Goal: Task Accomplishment & Management: Manage account settings

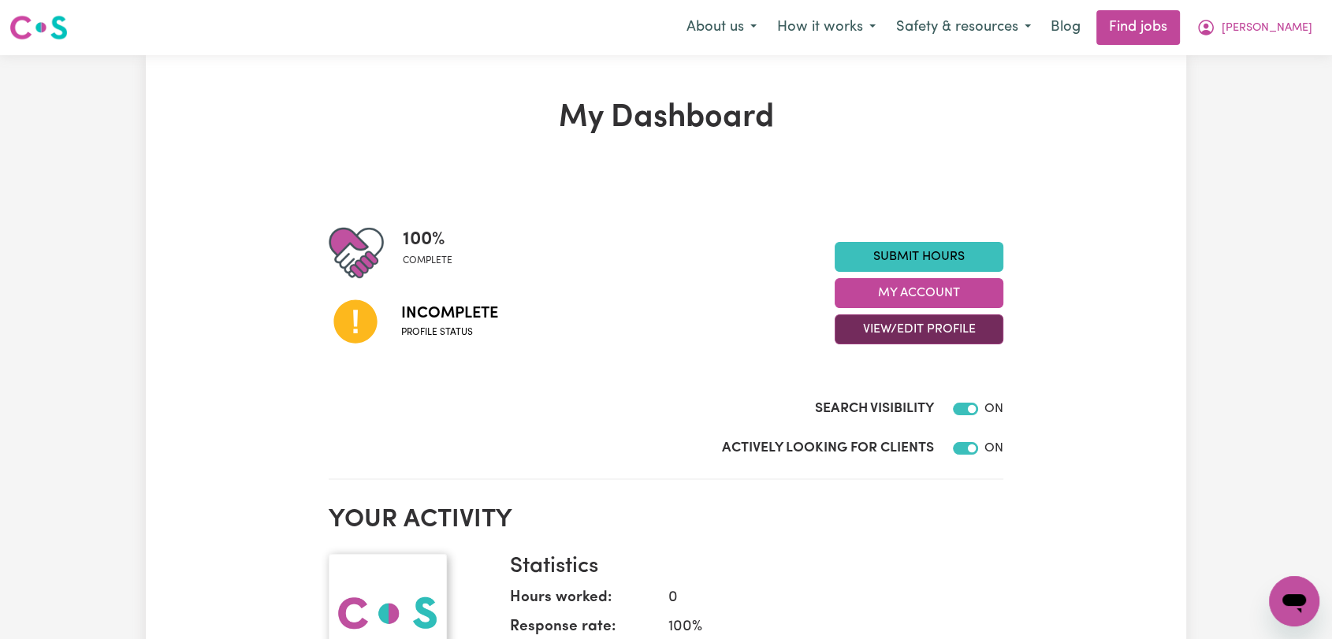
click at [933, 327] on button "View/Edit Profile" at bounding box center [919, 329] width 169 height 30
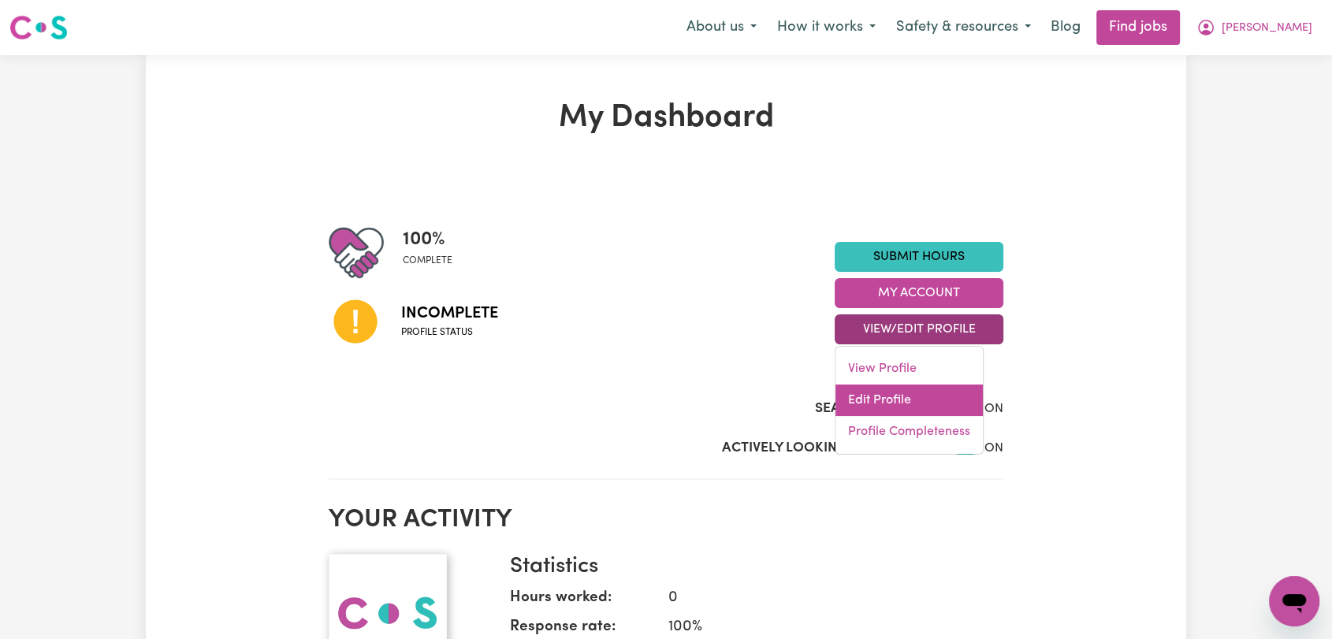
click at [921, 396] on link "Edit Profile" at bounding box center [908, 401] width 147 height 32
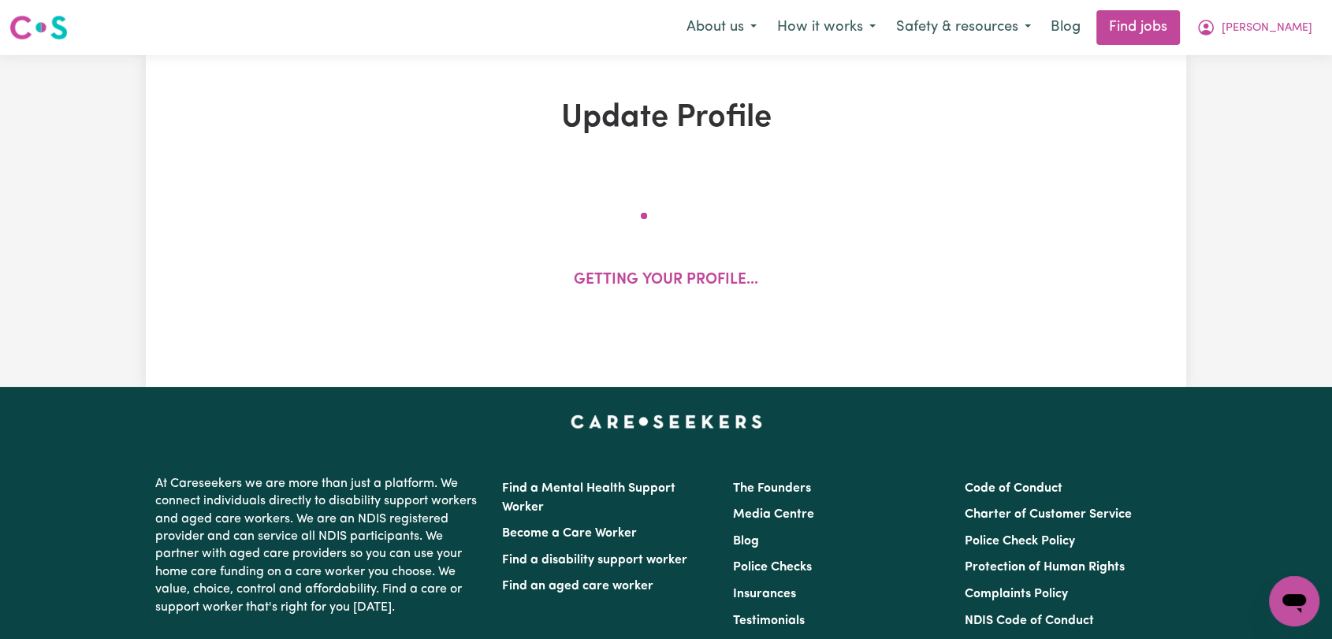
select select "[DEMOGRAPHIC_DATA]"
select select "Australian PR"
select select "Studying a healthcare related degree or qualification"
select select "55"
select select "60"
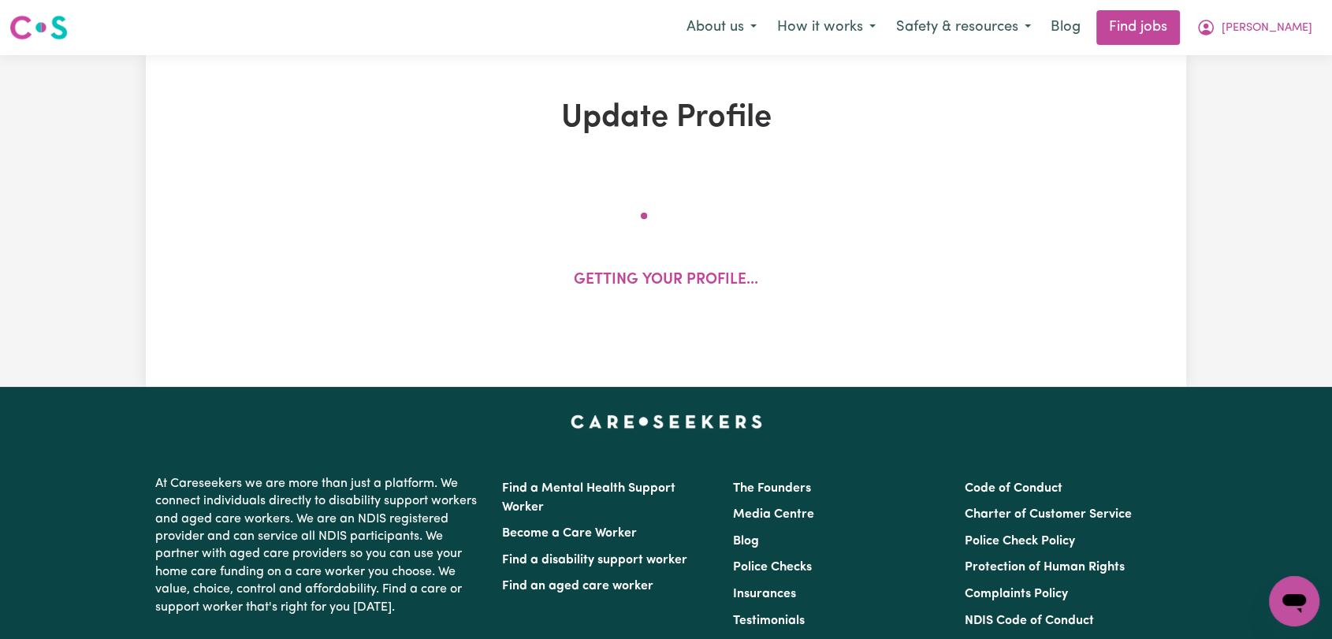
select select "65"
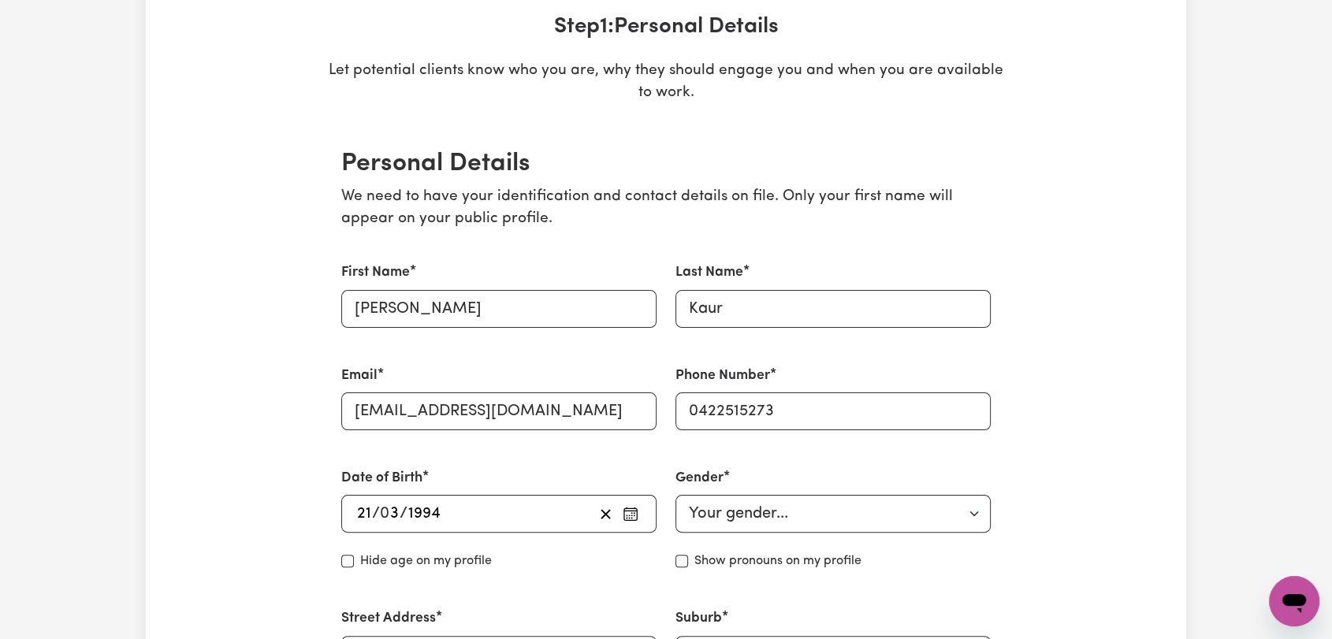
scroll to position [87, 0]
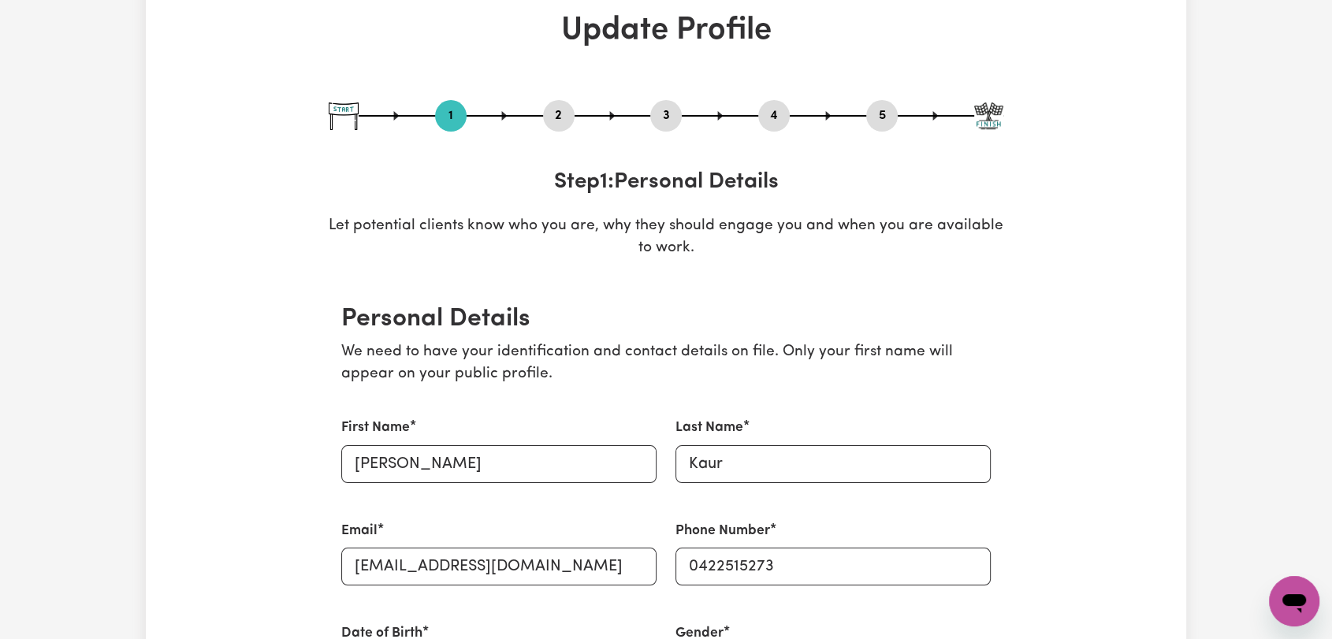
click at [560, 115] on button "2" at bounding box center [559, 116] width 32 height 20
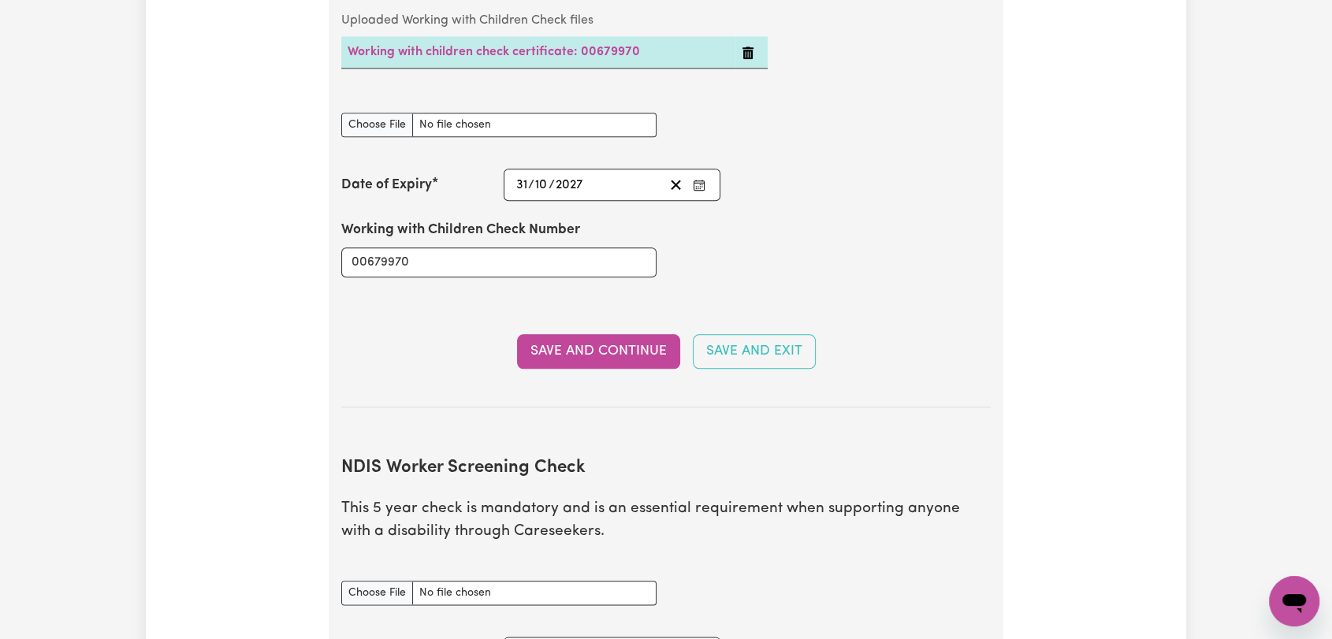
scroll to position [1839, 0]
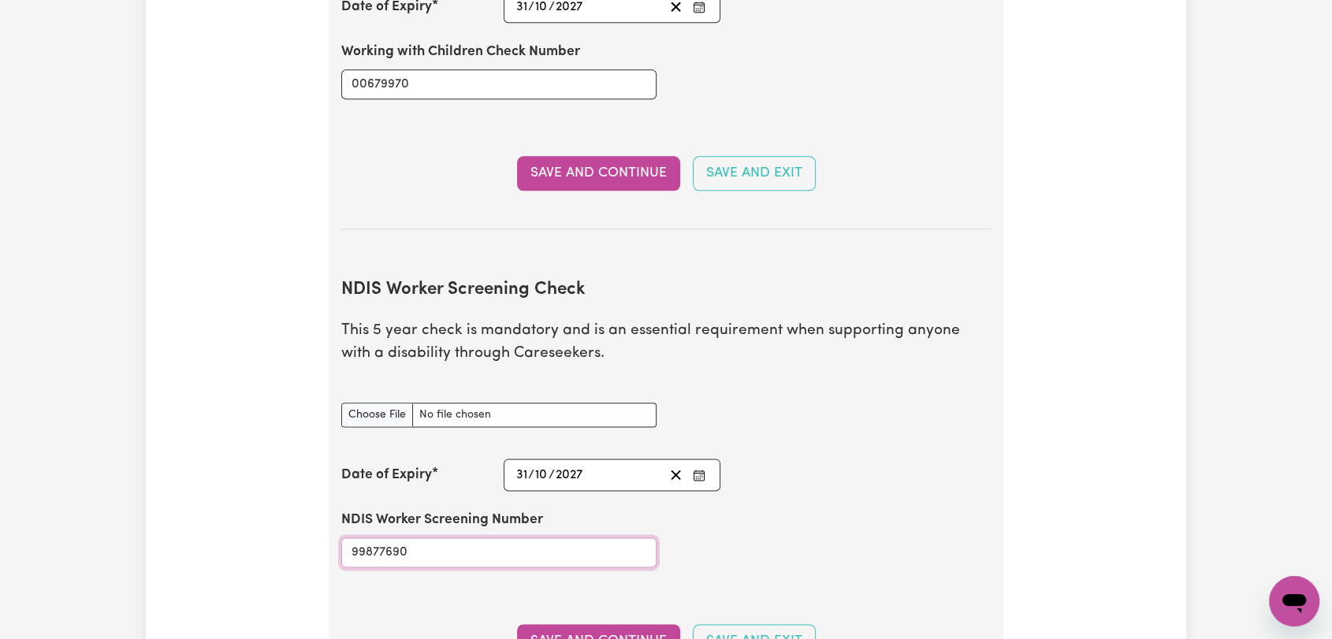
drag, startPoint x: 433, startPoint y: 527, endPoint x: 341, endPoint y: 522, distance: 91.5
click at [341, 537] on input "99877690" at bounding box center [498, 552] width 315 height 30
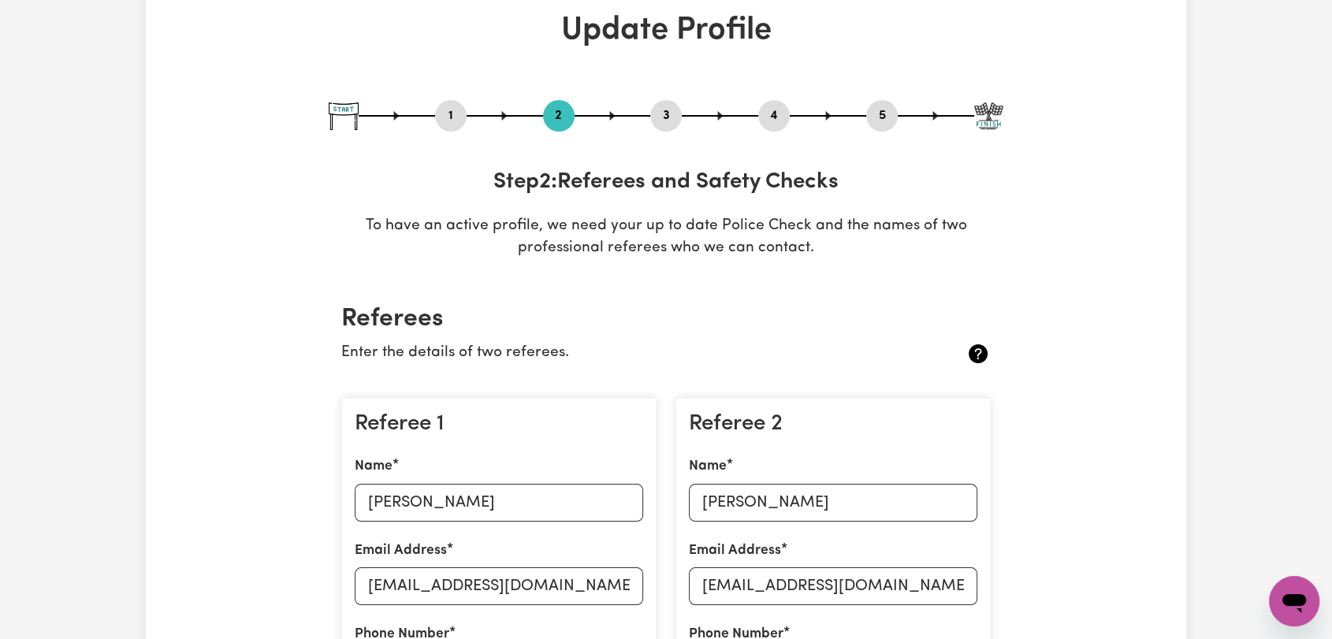
scroll to position [0, 0]
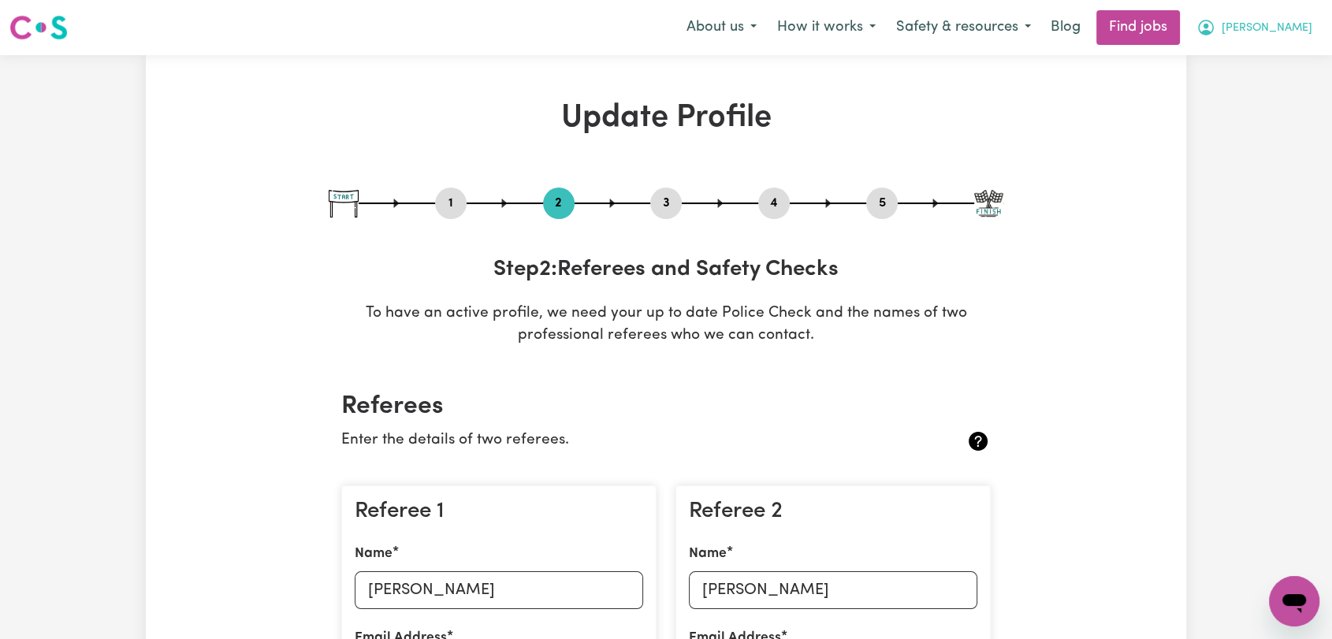
click at [1311, 18] on button "[PERSON_NAME]" at bounding box center [1254, 27] width 136 height 33
click at [1275, 122] on link "Logout" at bounding box center [1259, 121] width 125 height 30
